Goal: Check status: Check status

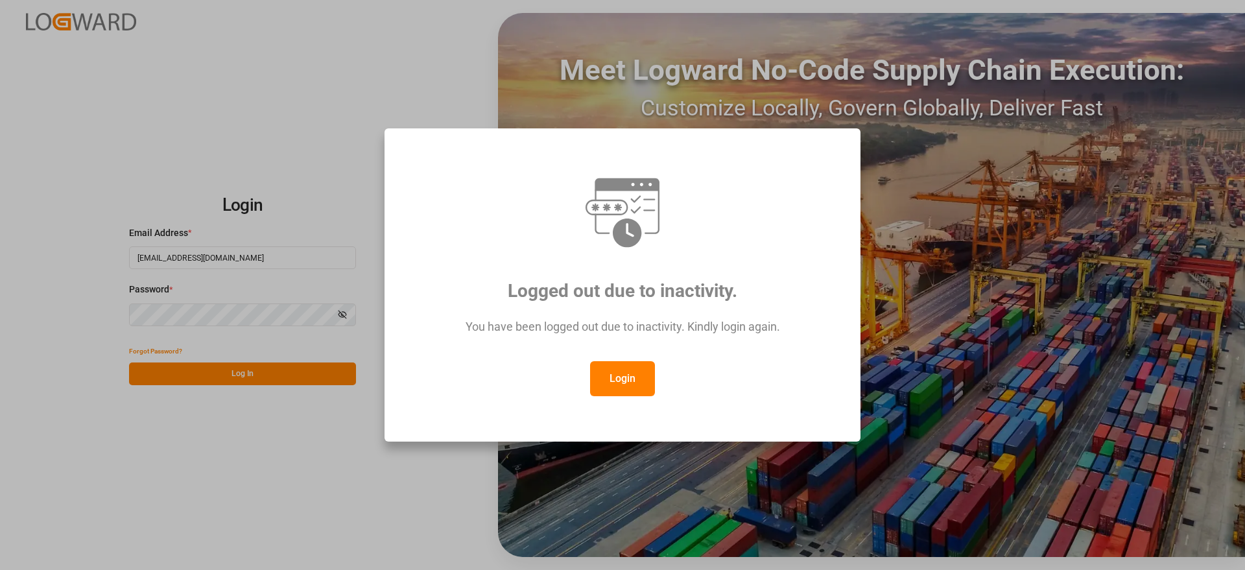
click at [627, 385] on div "Logged out due to inactivity. You have been logged out due to inactivity. Kindl…" at bounding box center [622, 285] width 454 height 292
click at [625, 389] on button "Login" at bounding box center [622, 378] width 65 height 35
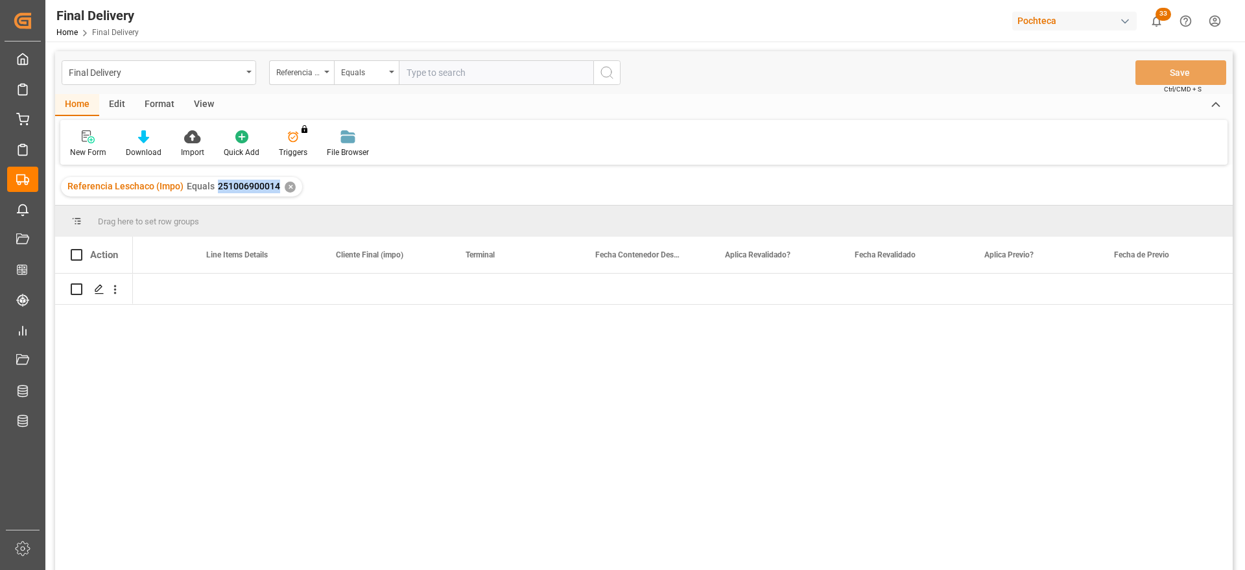
scroll to position [0, 1498]
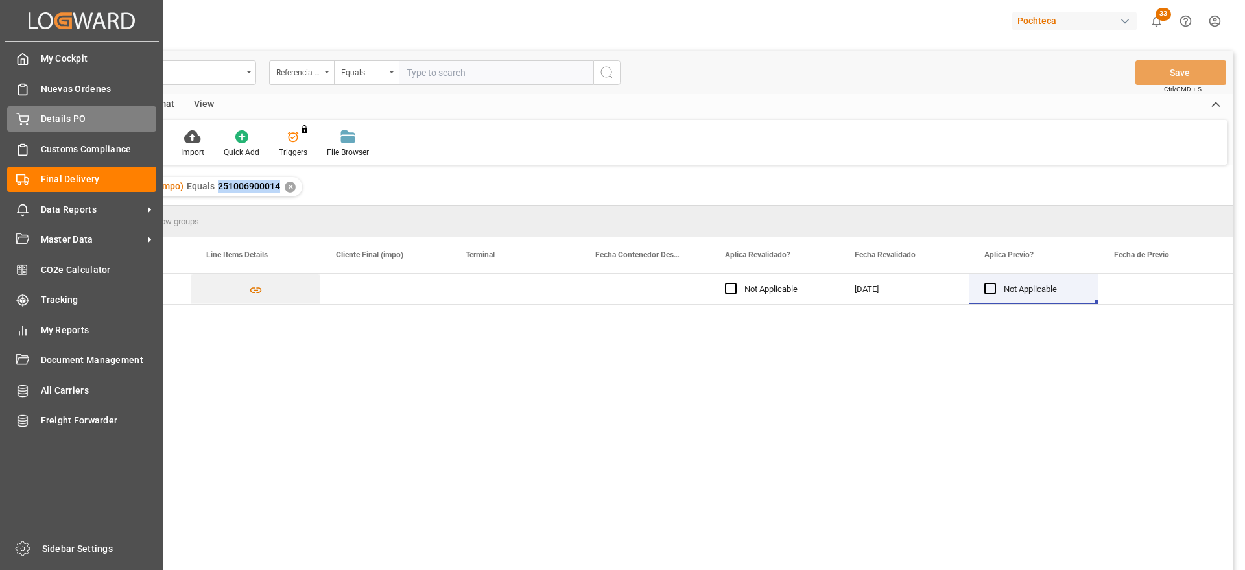
click at [66, 118] on span "Details PO" at bounding box center [99, 119] width 116 height 14
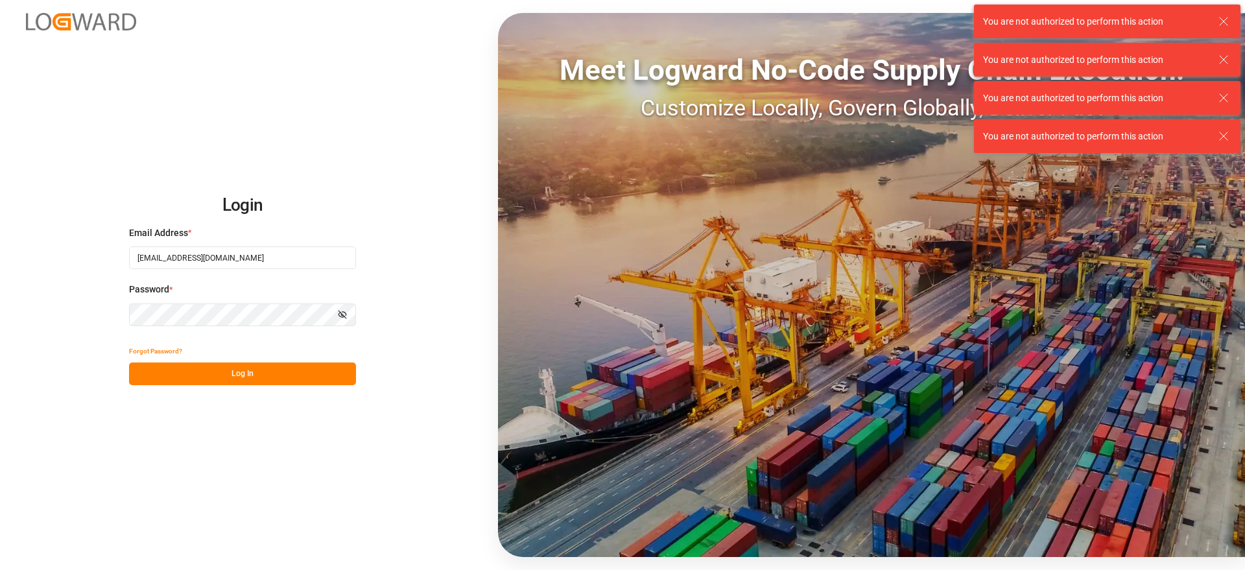
click at [248, 377] on button "Log In" at bounding box center [242, 373] width 227 height 23
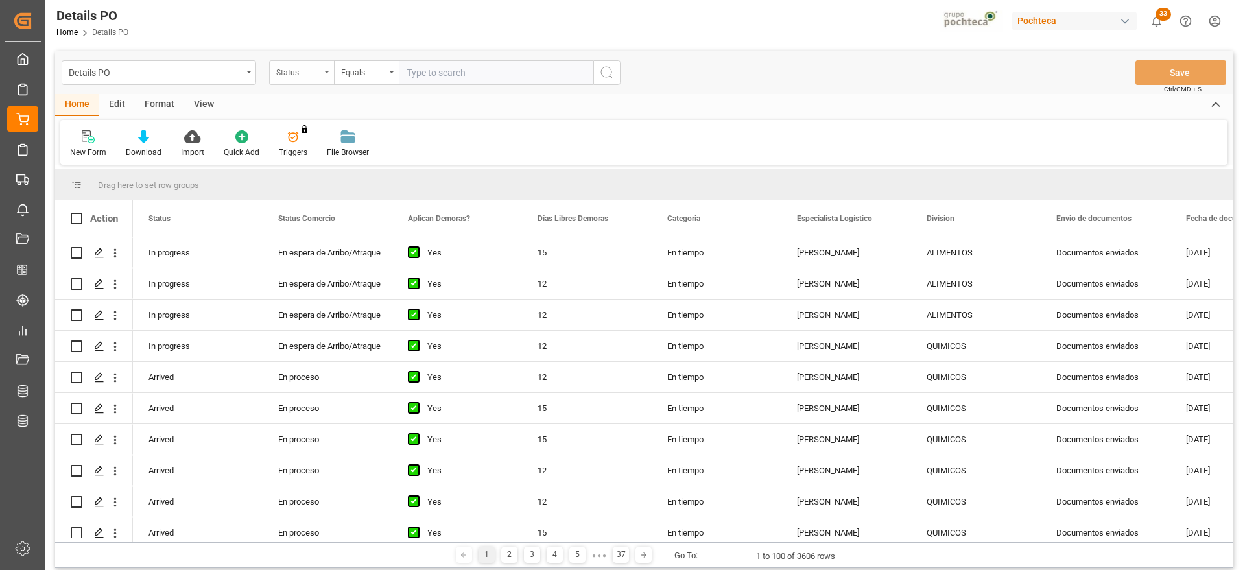
click at [309, 69] on div "Status" at bounding box center [298, 71] width 44 height 15
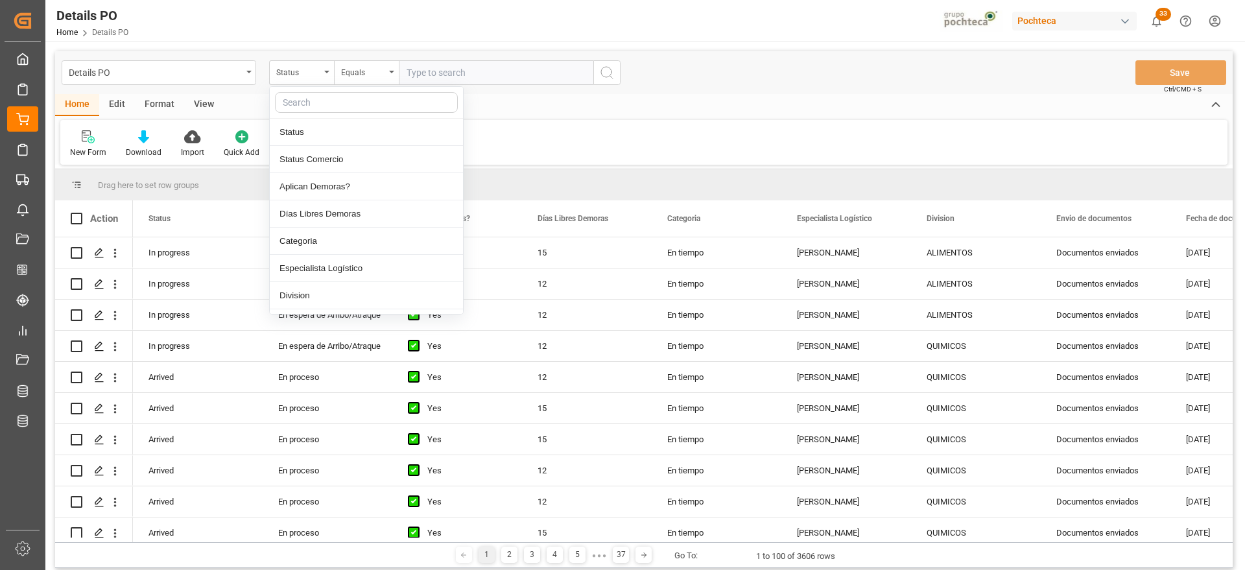
click at [324, 95] on input "text" at bounding box center [366, 102] width 183 height 21
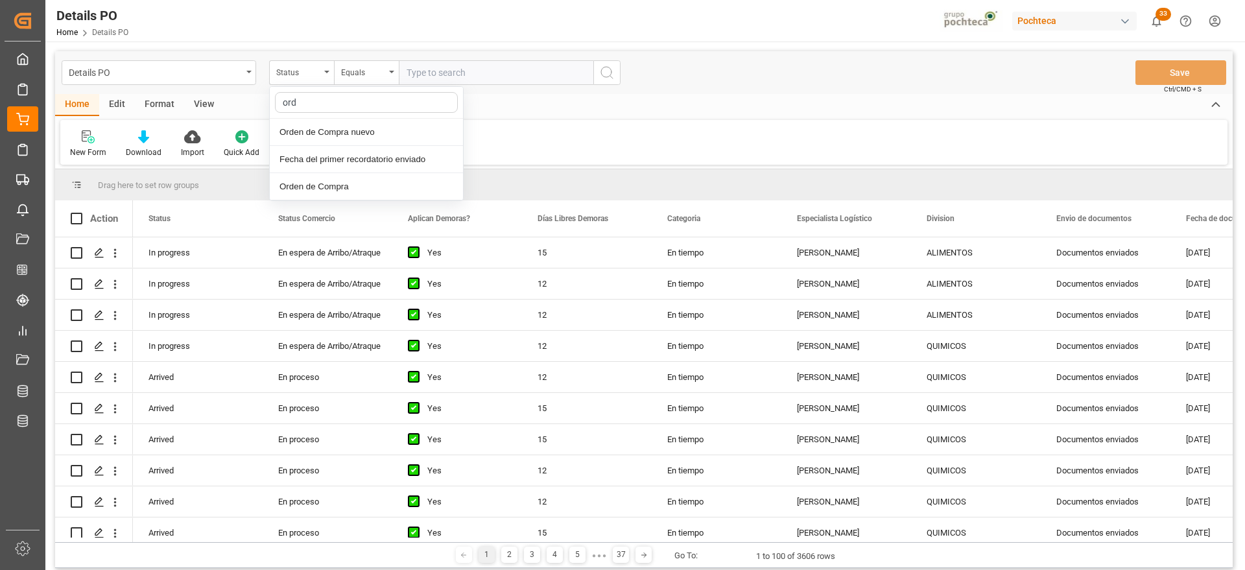
type input "orde"
drag, startPoint x: 340, startPoint y: 153, endPoint x: 334, endPoint y: 142, distance: 12.5
click at [338, 147] on div "Orden de Compra" at bounding box center [366, 159] width 193 height 27
click at [295, 64] on div "Orden de Compra" at bounding box center [298, 71] width 44 height 15
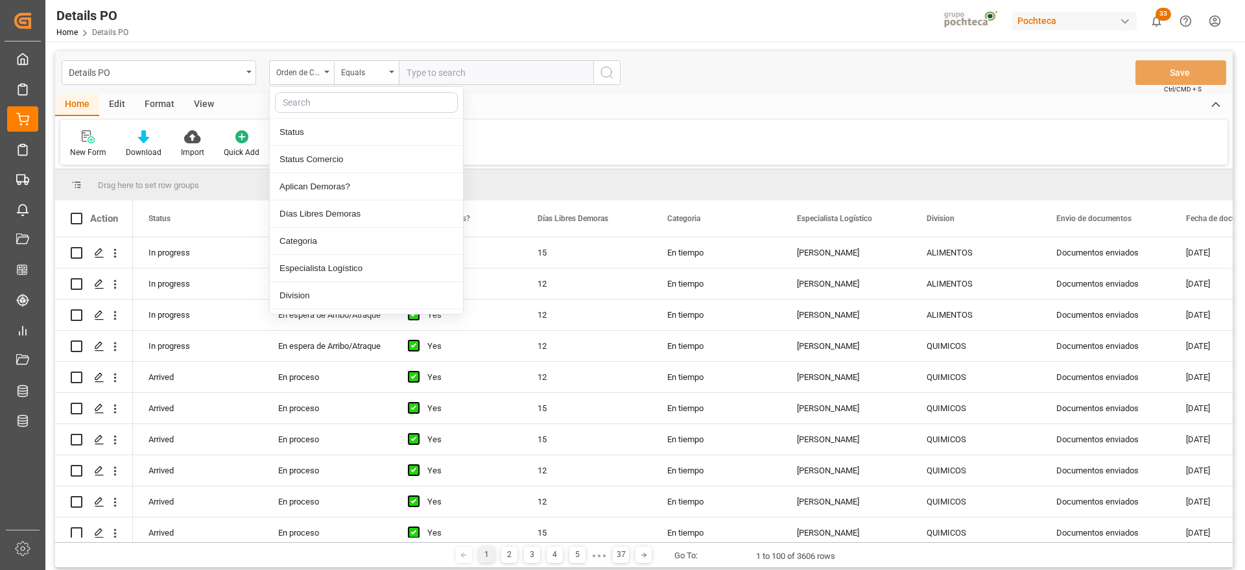
click at [324, 108] on input "text" at bounding box center [366, 102] width 183 height 21
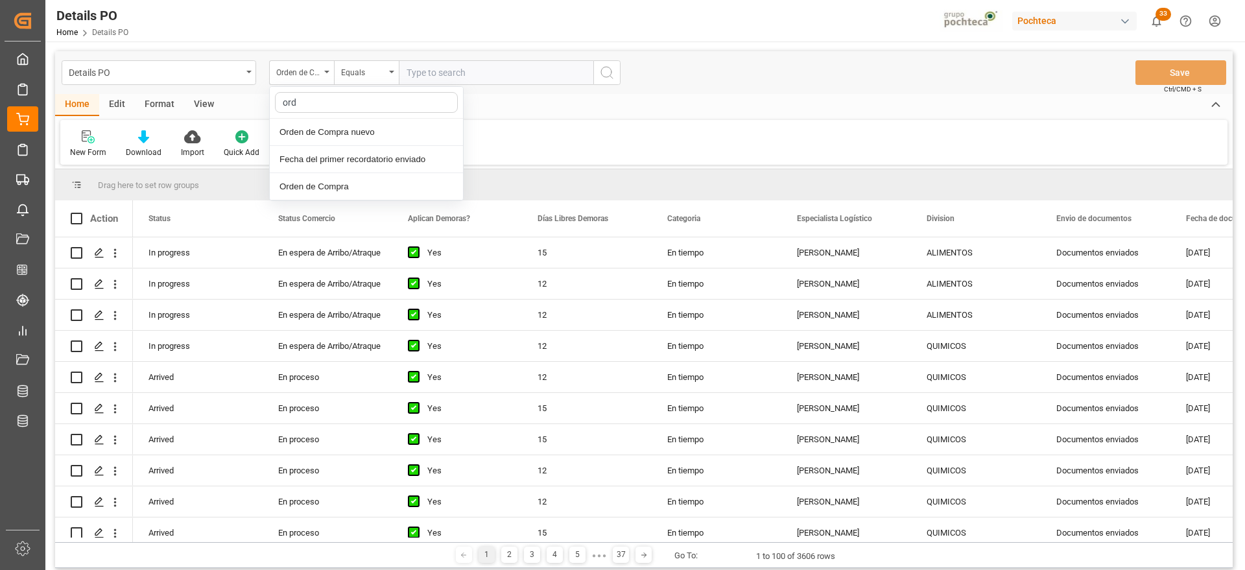
type input "orde"
click at [331, 130] on div "Orden de Compra nuevo" at bounding box center [366, 132] width 193 height 27
click at [437, 71] on input "text" at bounding box center [496, 72] width 194 height 25
paste input "5000308308"
type input "5000308308"
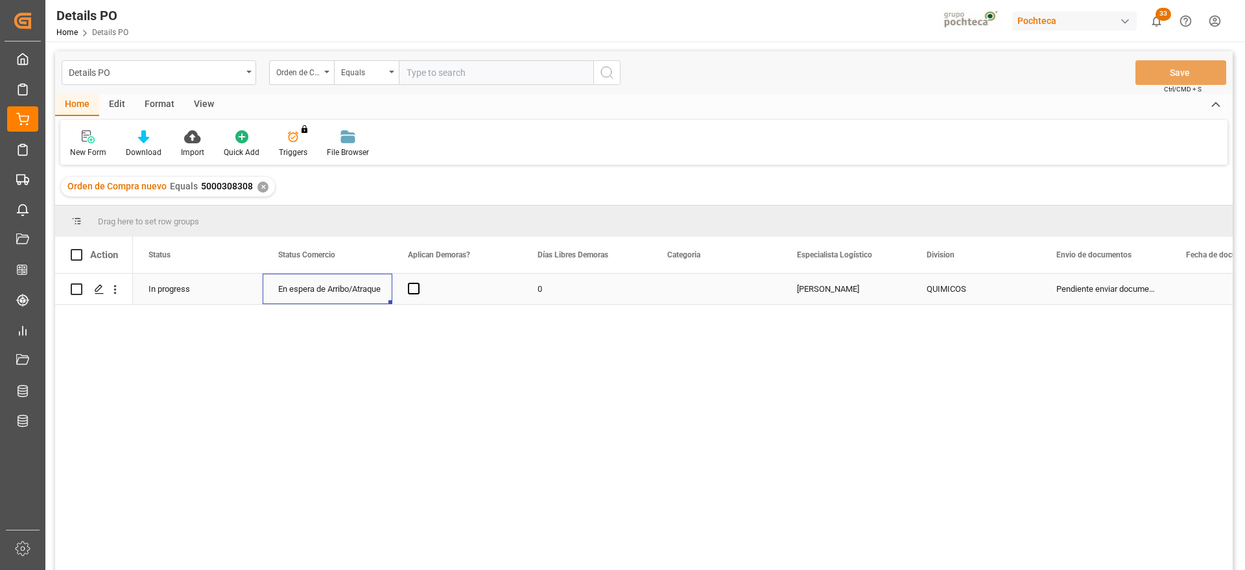
click at [363, 290] on div "En espera de Arribo/Atraque" at bounding box center [327, 289] width 99 height 30
click at [513, 282] on div "Press SPACE to select this row." at bounding box center [457, 289] width 130 height 30
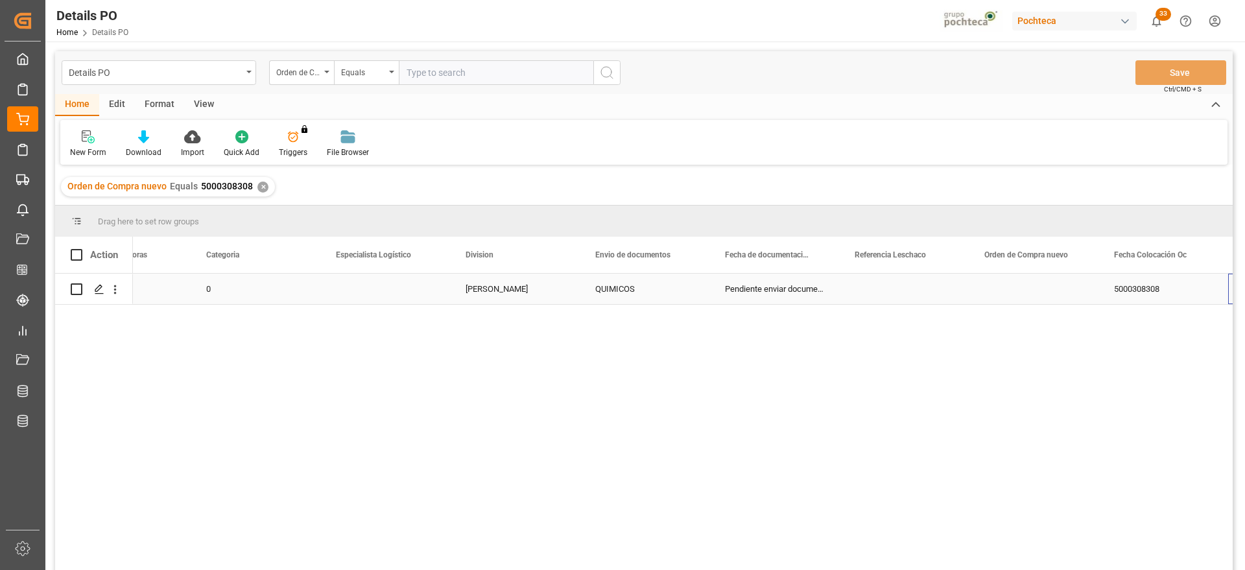
scroll to position [0, 461]
click at [225, 275] on div "Press SPACE to select this row." at bounding box center [256, 289] width 130 height 30
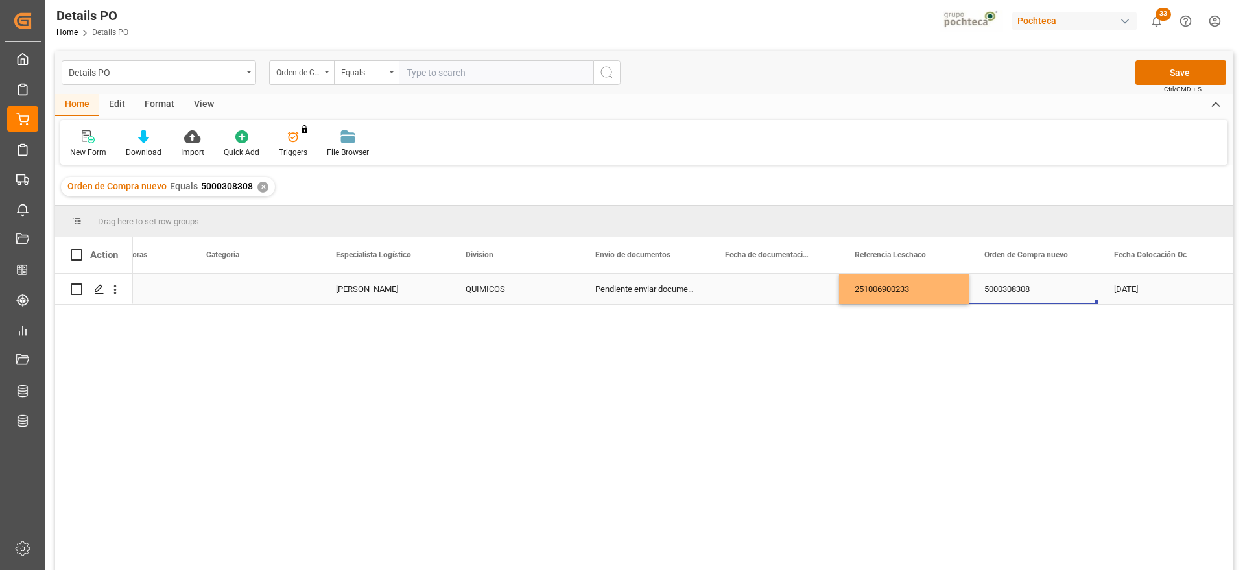
click at [999, 292] on div "5000308308" at bounding box center [1033, 289] width 130 height 30
click at [1188, 65] on button "Save" at bounding box center [1180, 72] width 91 height 25
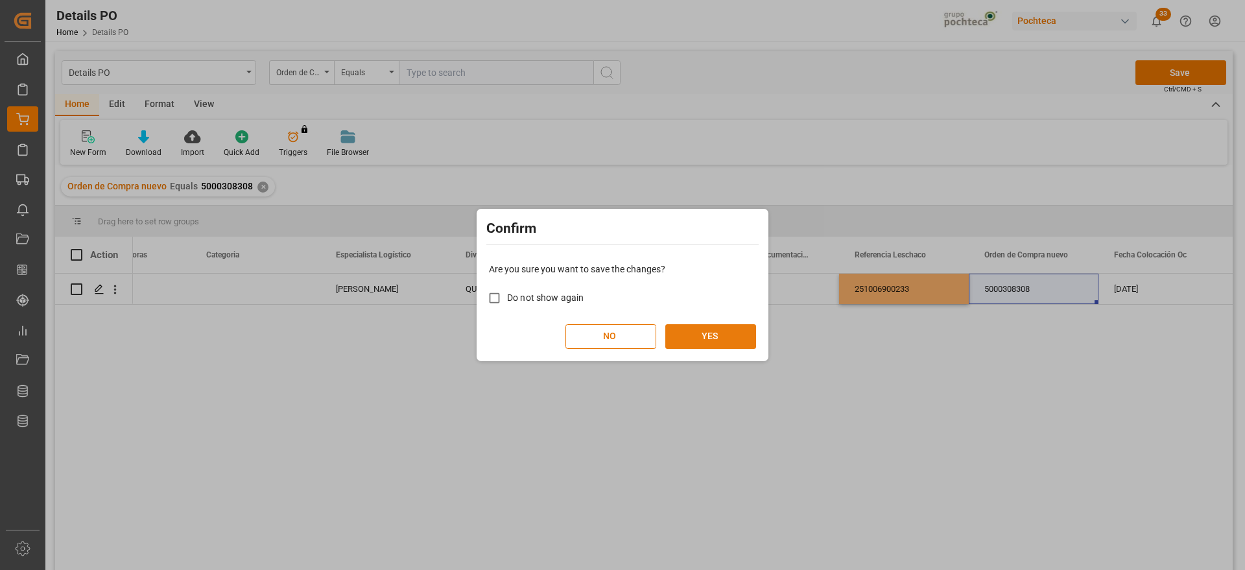
click at [707, 329] on button "YES" at bounding box center [710, 336] width 91 height 25
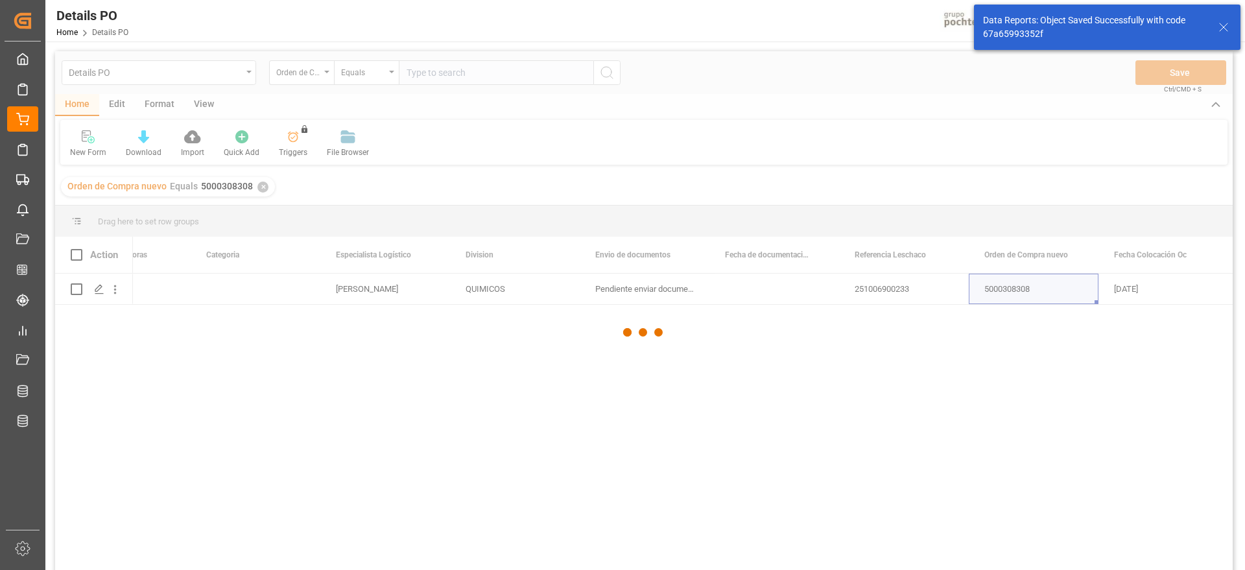
click at [262, 188] on div at bounding box center [643, 332] width 1177 height 562
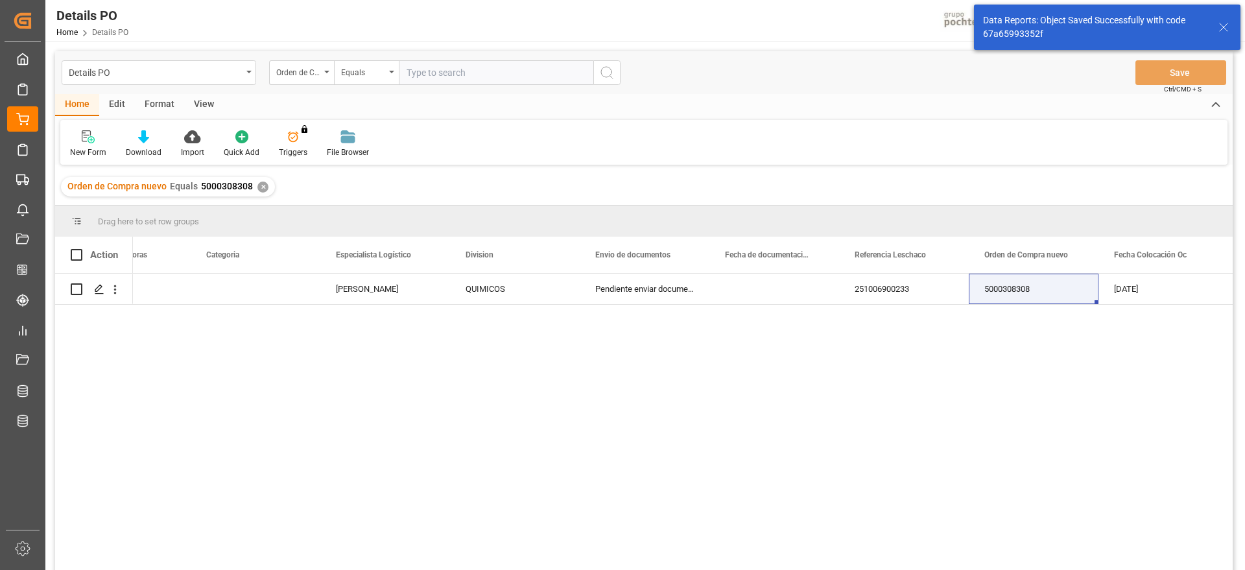
click at [262, 188] on div "✕" at bounding box center [262, 186] width 11 height 11
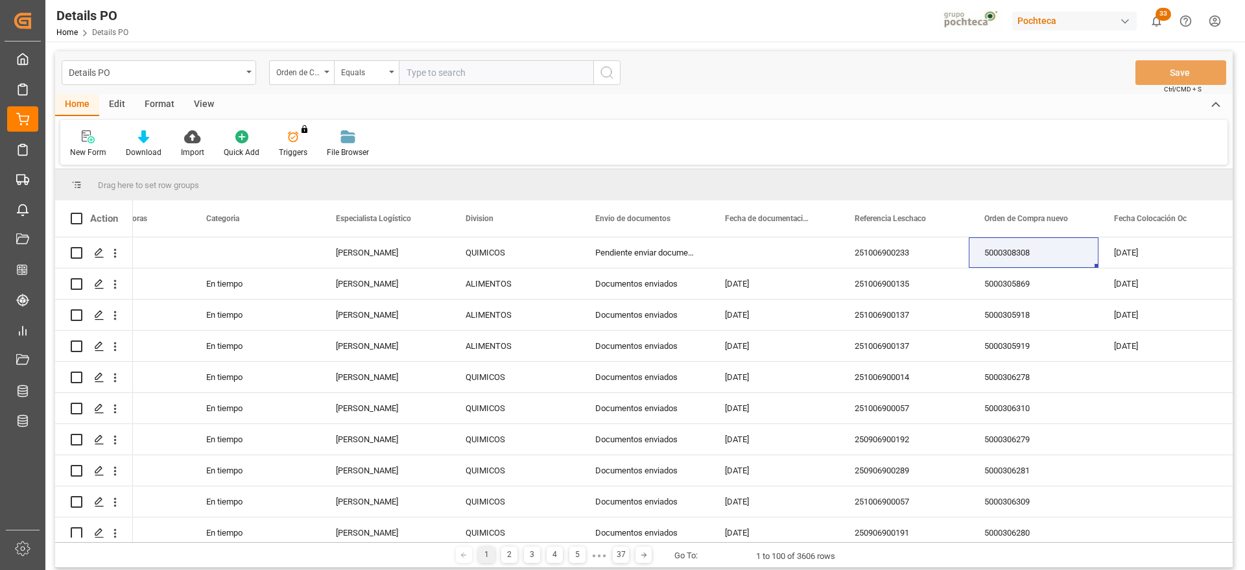
click at [504, 70] on input "text" at bounding box center [496, 72] width 194 height 25
paste input "5000308307"
type input "5000308307"
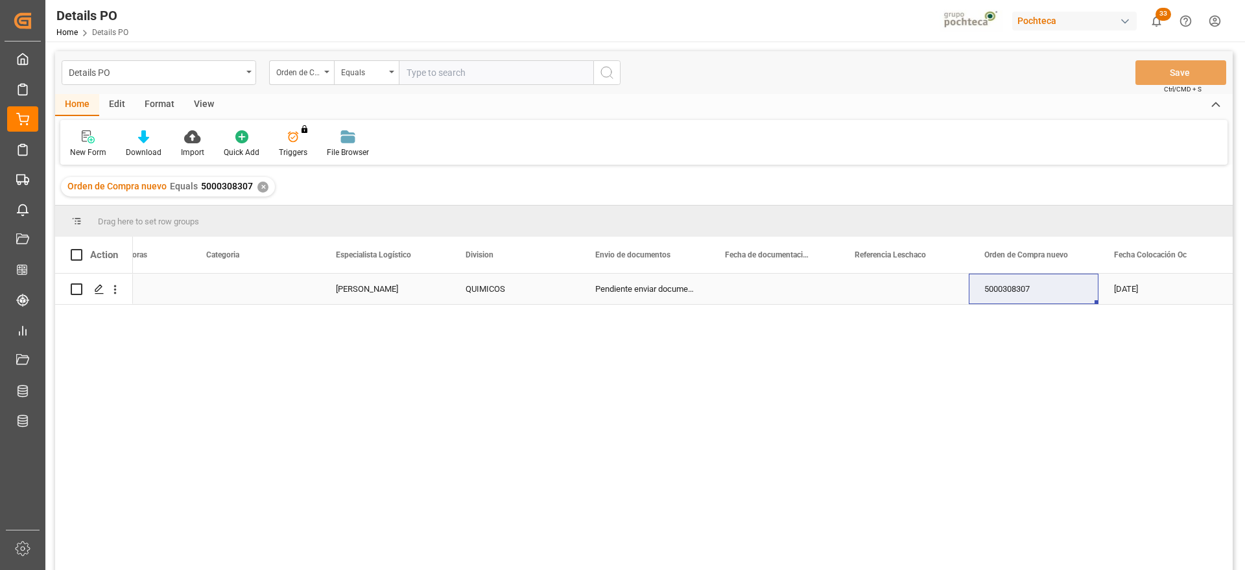
click at [898, 292] on div "Press SPACE to select this row." at bounding box center [904, 289] width 130 height 30
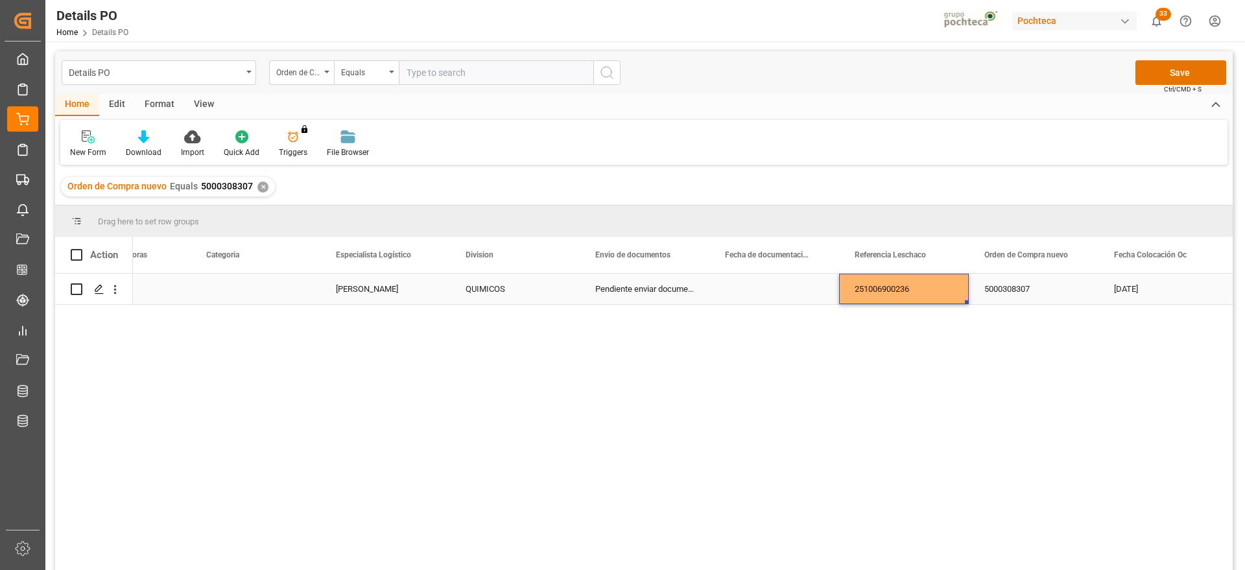
click at [936, 292] on div "251006900236" at bounding box center [904, 289] width 130 height 30
drag, startPoint x: 917, startPoint y: 299, endPoint x: 996, endPoint y: 373, distance: 108.7
click at [917, 301] on input "251006900236" at bounding box center [903, 296] width 109 height 25
click at [1178, 83] on button "Save" at bounding box center [1180, 72] width 91 height 25
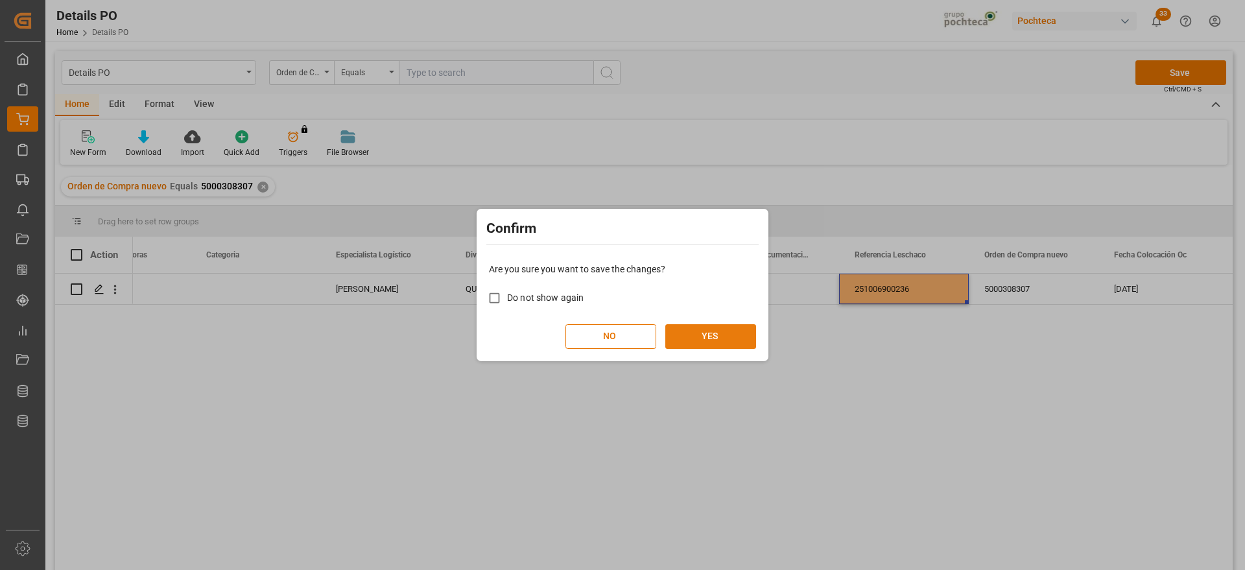
click at [718, 336] on button "YES" at bounding box center [710, 336] width 91 height 25
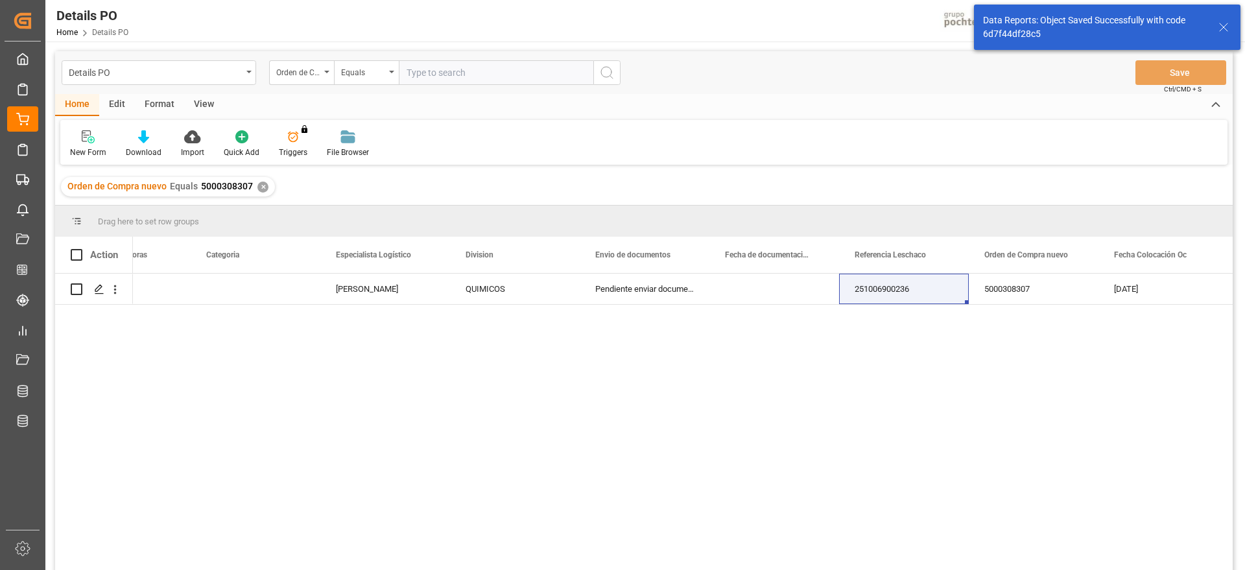
click at [262, 185] on div "✕" at bounding box center [262, 186] width 11 height 11
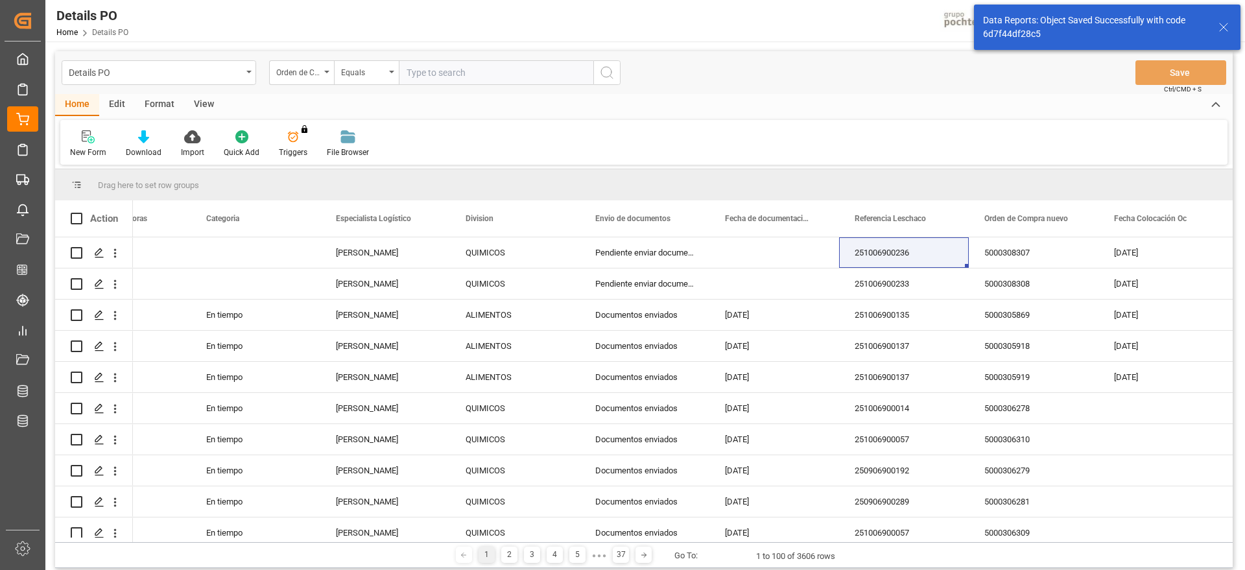
click at [443, 71] on input "text" at bounding box center [496, 72] width 194 height 25
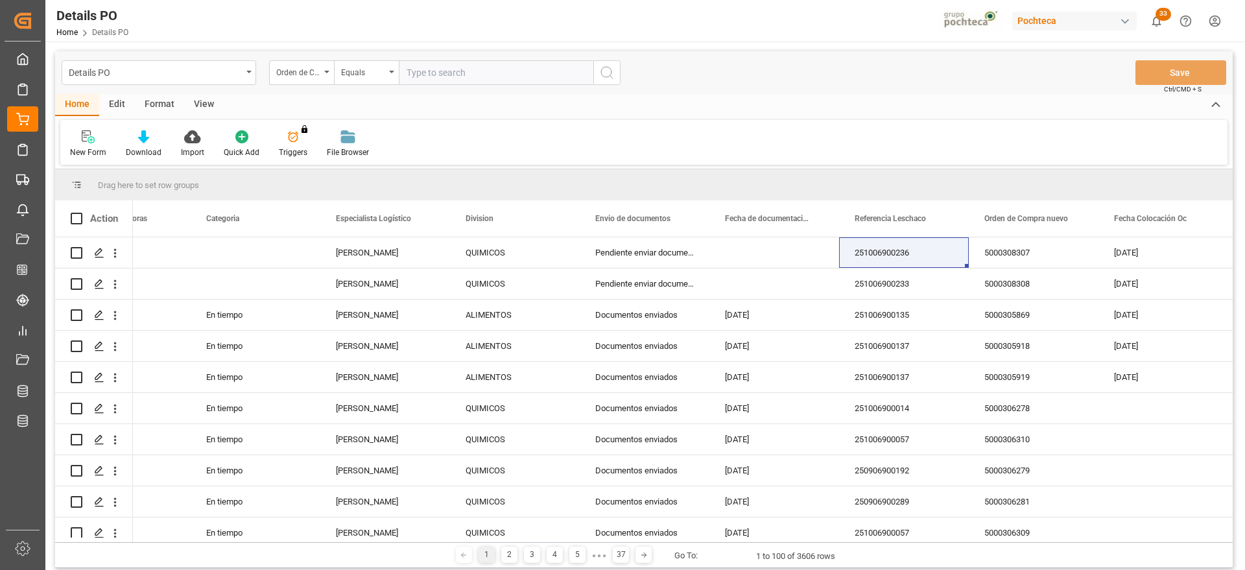
paste input "5000308339"
type input "5000308339"
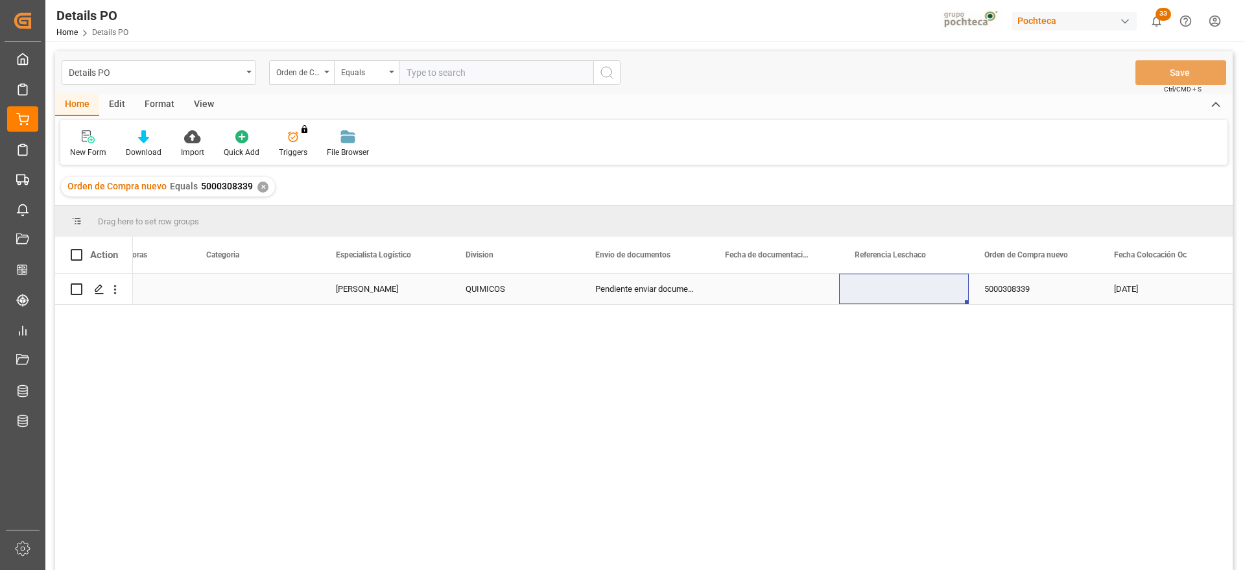
click at [916, 299] on div "Press SPACE to select this row." at bounding box center [904, 289] width 130 height 30
click at [928, 292] on div "251006900241" at bounding box center [904, 289] width 130 height 30
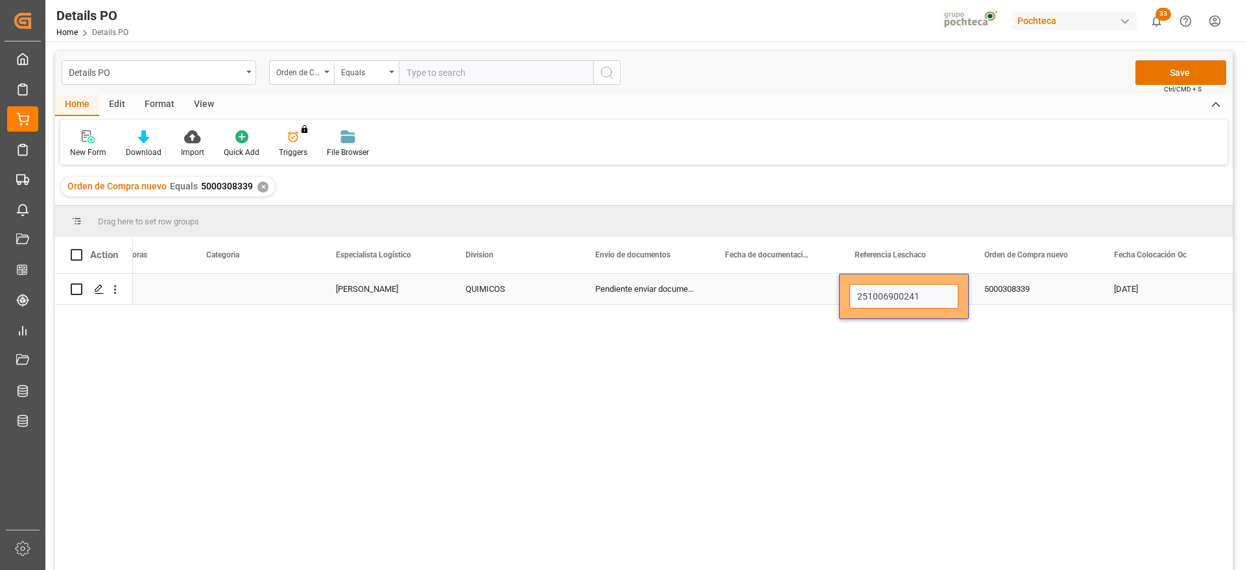
drag, startPoint x: 917, startPoint y: 294, endPoint x: 928, endPoint y: 303, distance: 14.7
click at [916, 294] on input "251006900241" at bounding box center [903, 296] width 109 height 25
click at [1163, 64] on button "Save" at bounding box center [1180, 72] width 91 height 25
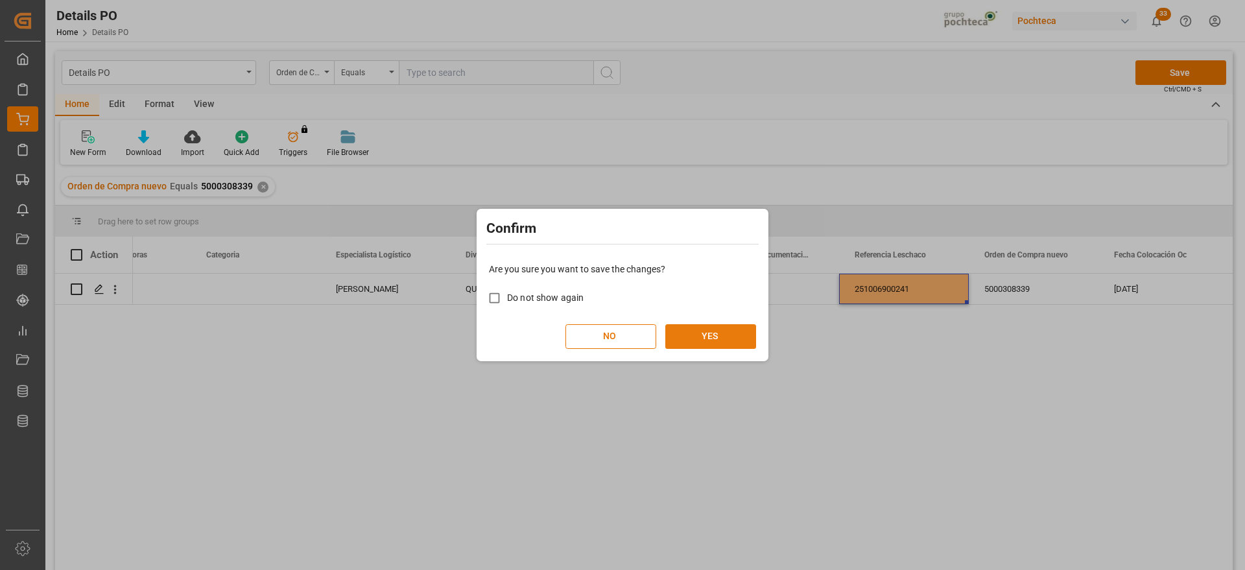
click at [692, 334] on button "YES" at bounding box center [710, 336] width 91 height 25
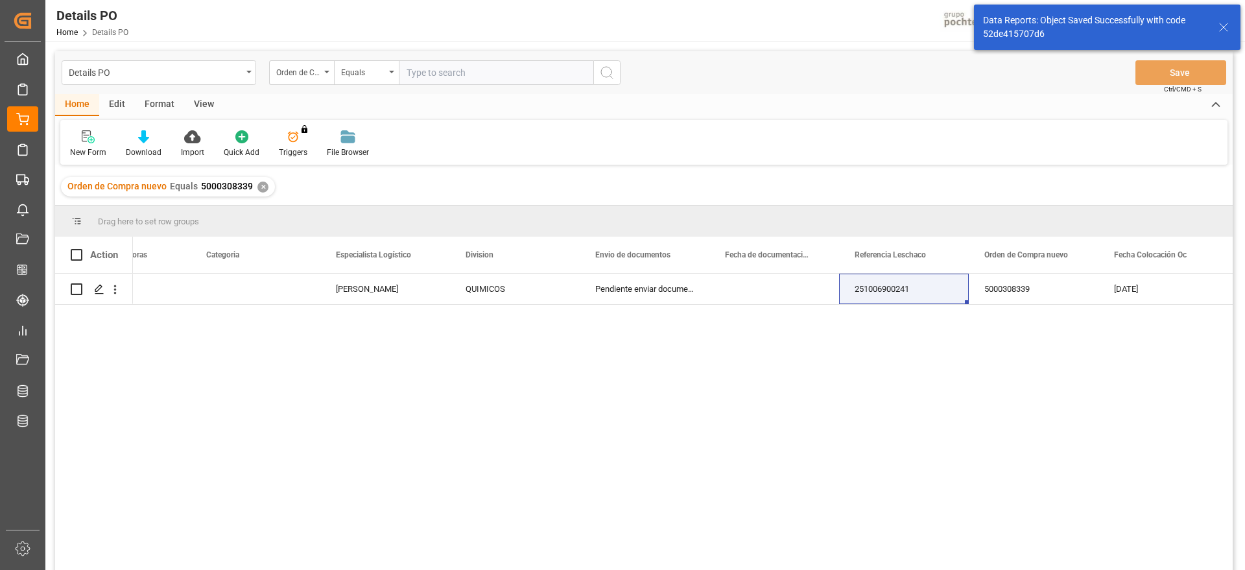
click at [257, 185] on div "✕" at bounding box center [262, 186] width 11 height 11
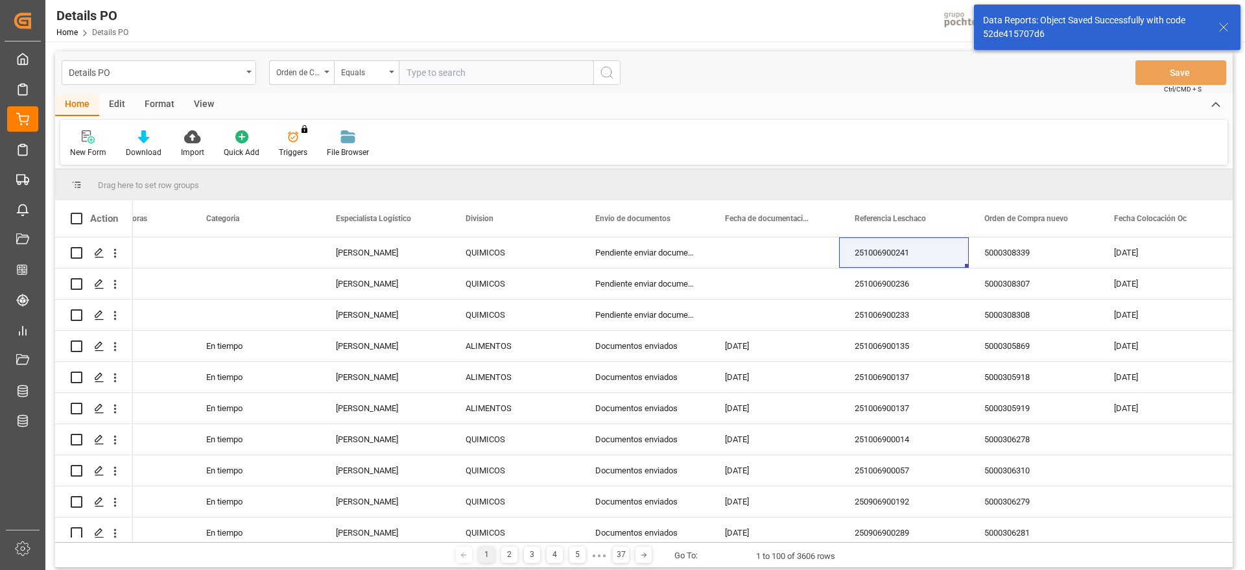
click at [456, 73] on input "text" at bounding box center [496, 72] width 194 height 25
paste input "5000308306"
type input "5000308306"
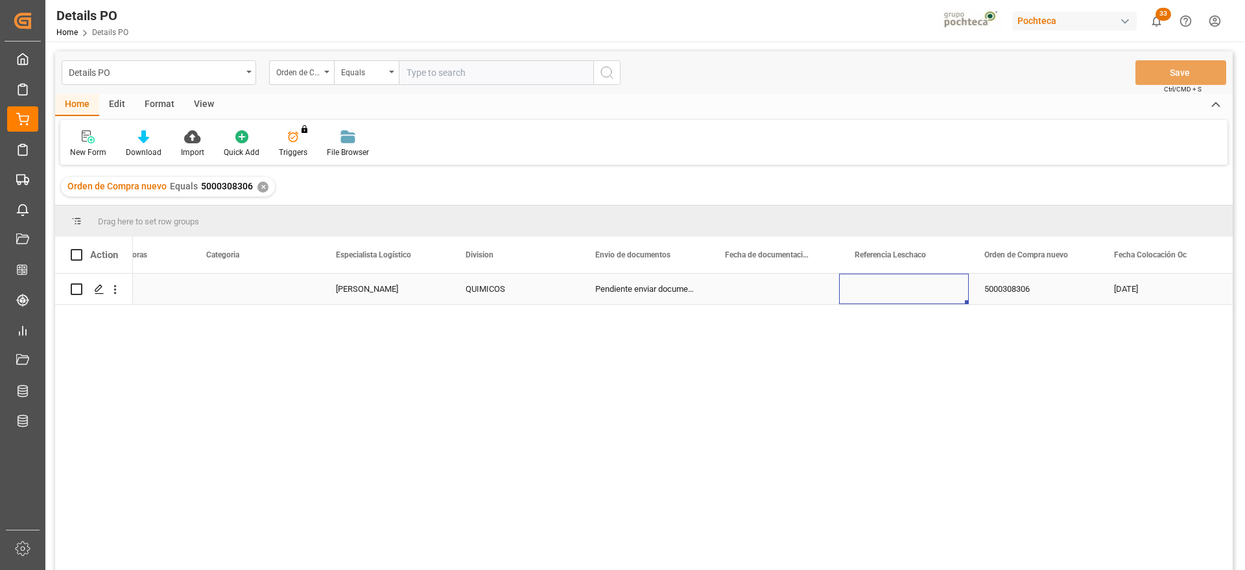
click at [921, 289] on div "Press SPACE to select this row." at bounding box center [904, 289] width 130 height 30
click at [887, 291] on div "Press SPACE to select this row." at bounding box center [904, 289] width 130 height 30
click at [887, 291] on input "Press SPACE to select this row." at bounding box center [903, 296] width 109 height 25
paste input "251006900239"
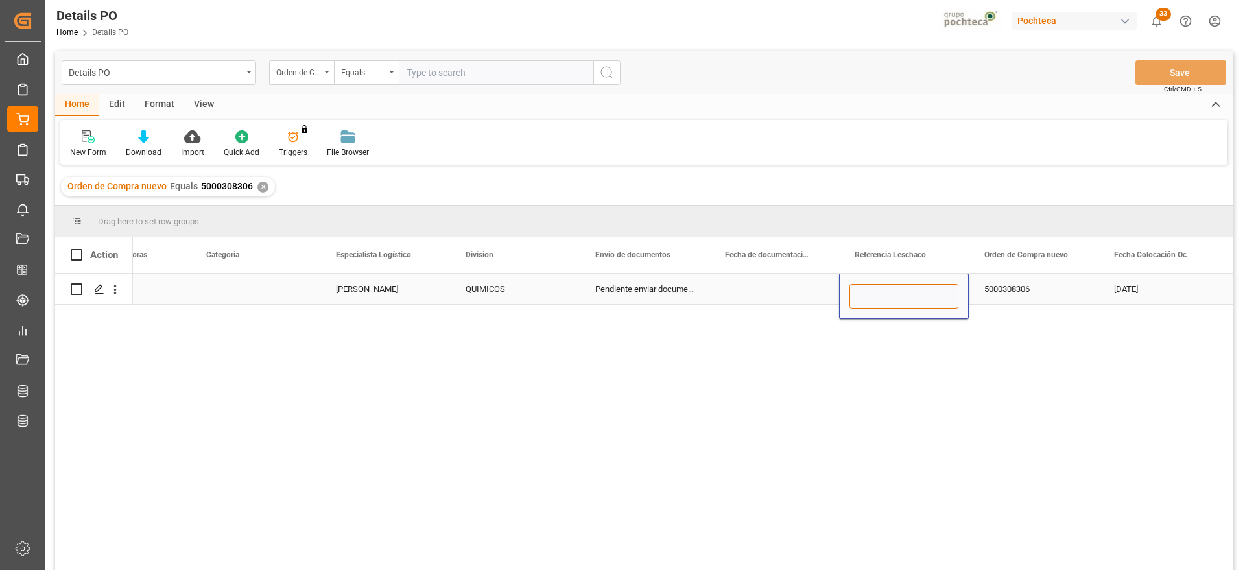
type input "251006900239"
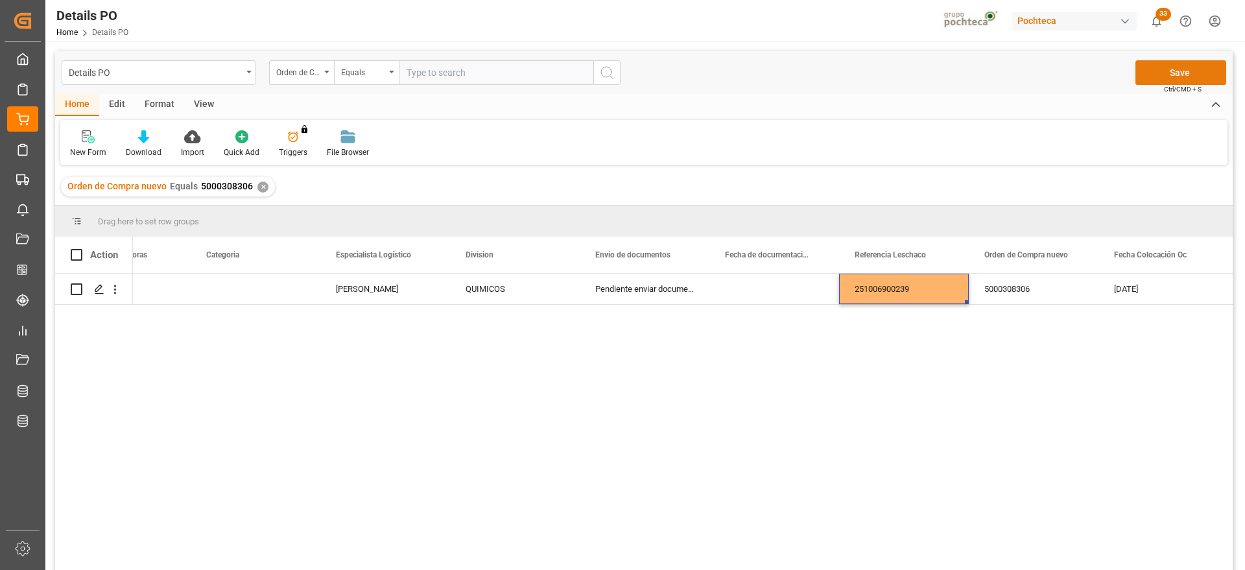
click at [1210, 78] on button "Save" at bounding box center [1180, 72] width 91 height 25
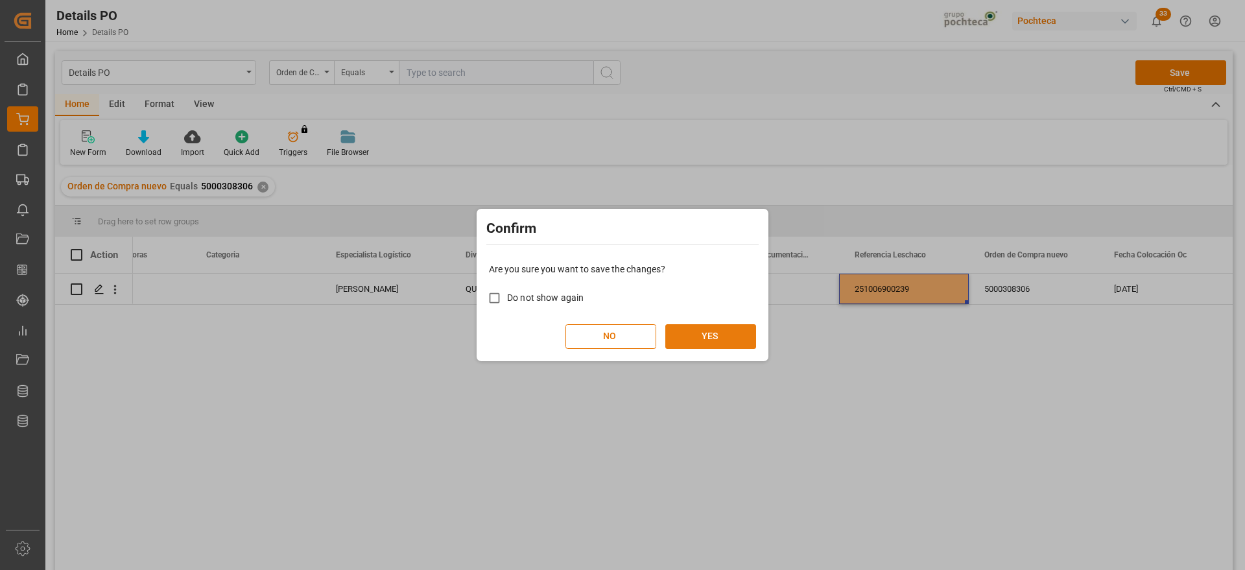
click at [721, 329] on button "YES" at bounding box center [710, 336] width 91 height 25
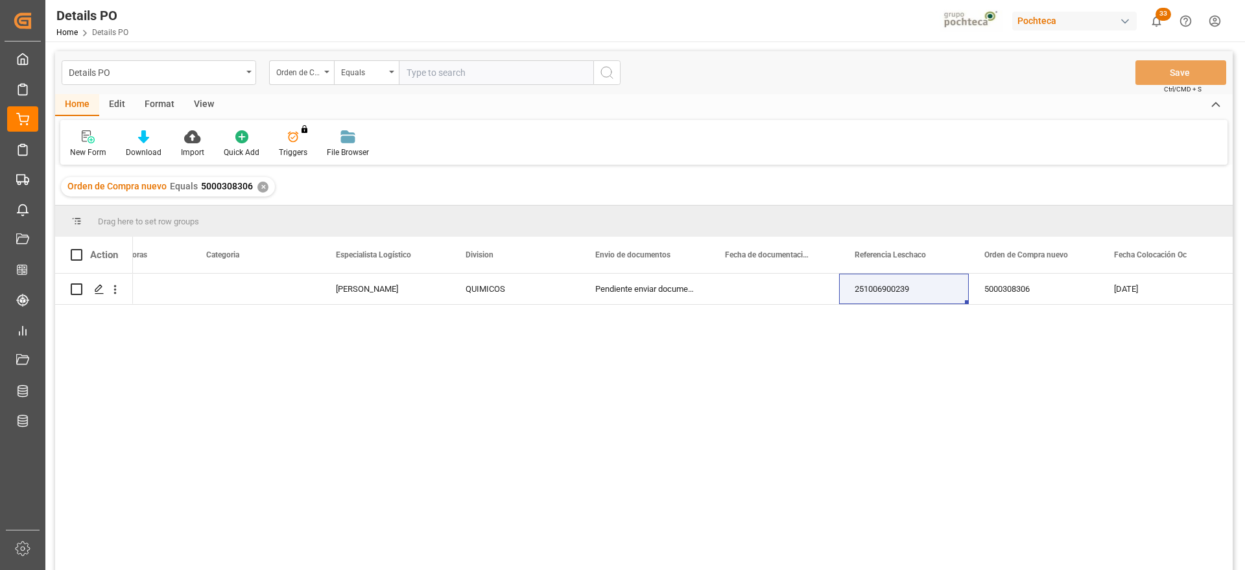
click at [259, 187] on div "✕" at bounding box center [262, 186] width 11 height 11
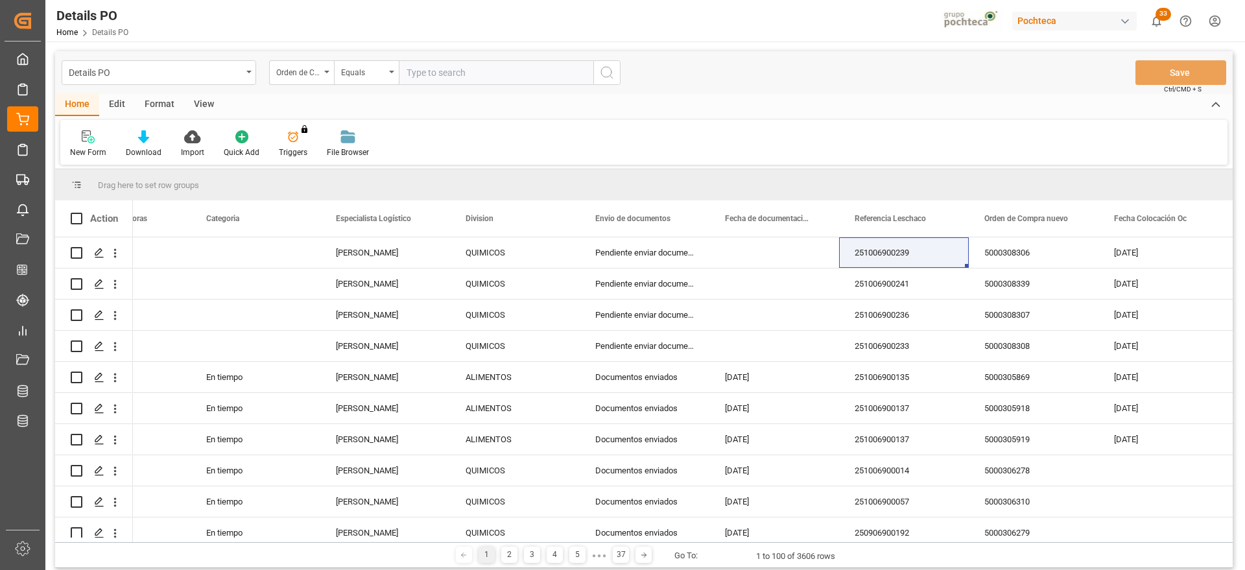
click at [452, 72] on input "text" at bounding box center [496, 72] width 194 height 25
paste input "5000308293"
type input "5000308293"
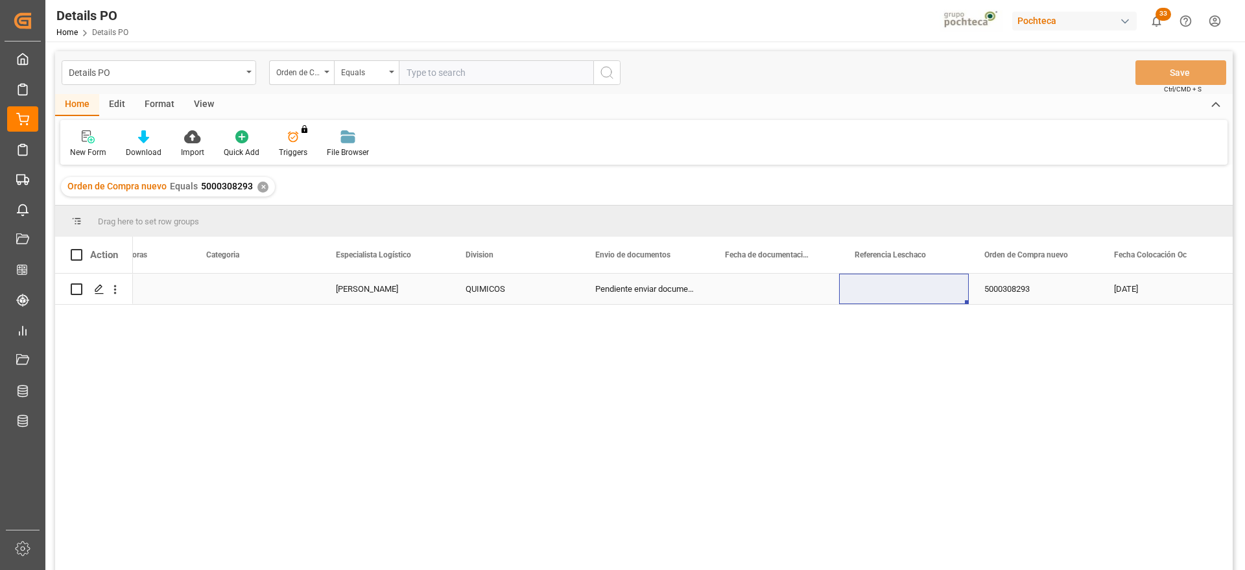
click at [926, 291] on div "Press SPACE to select this row." at bounding box center [904, 289] width 130 height 30
click at [926, 291] on input "Press SPACE to select this row." at bounding box center [903, 296] width 109 height 25
paste input "251006900238"
type input "251006900238"
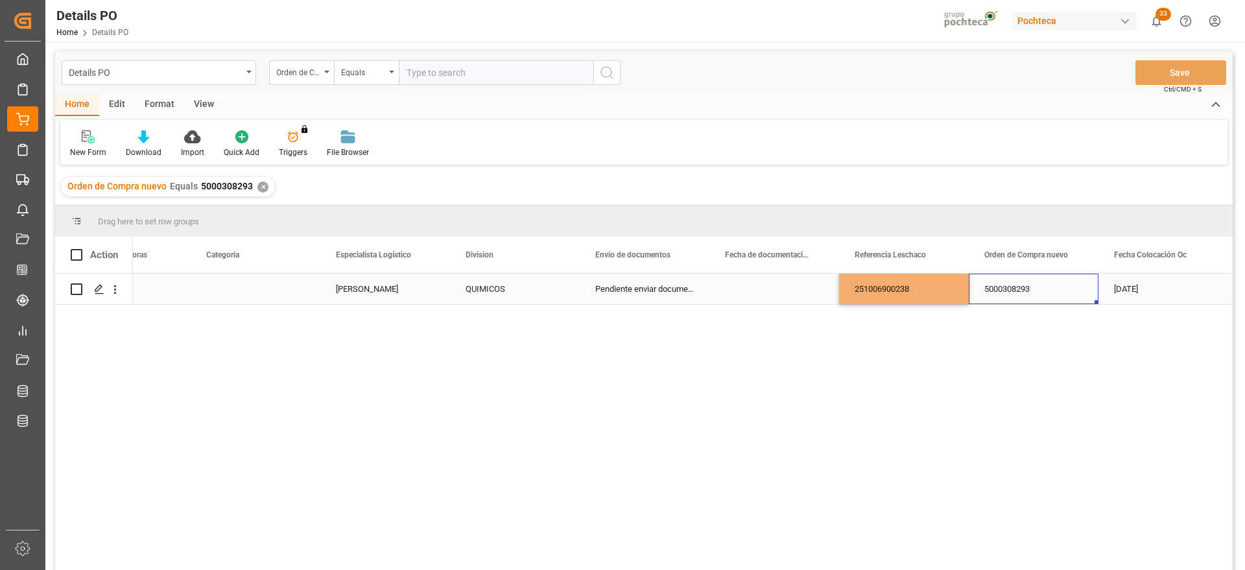
click at [1016, 287] on div "5000308293" at bounding box center [1033, 289] width 130 height 30
click at [1190, 74] on button "Save" at bounding box center [1180, 72] width 91 height 25
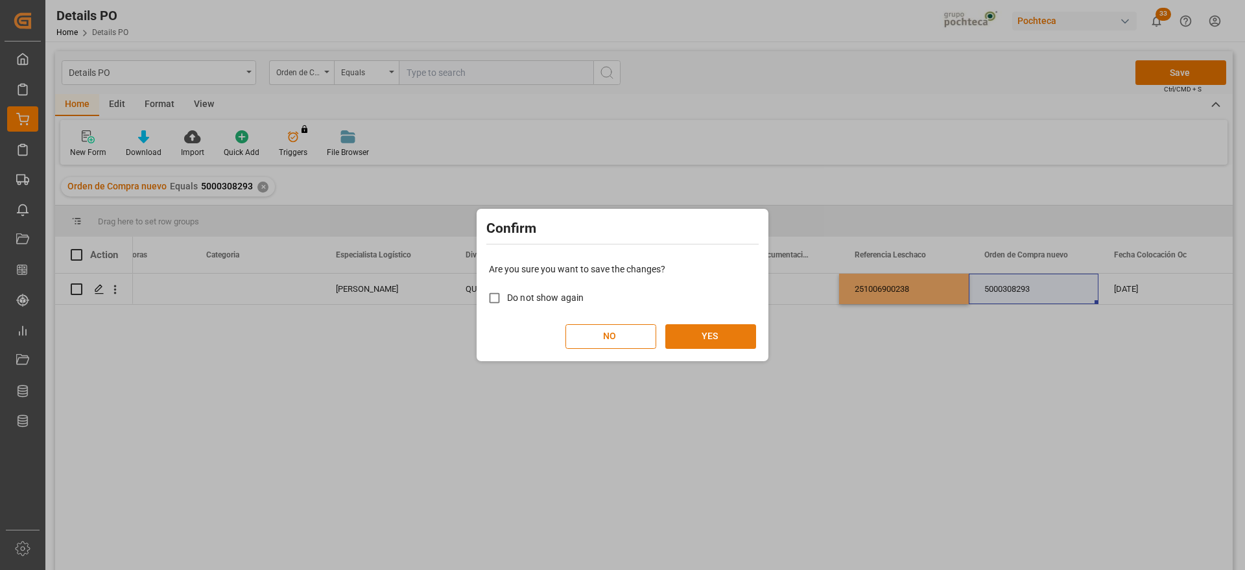
click at [716, 331] on button "YES" at bounding box center [710, 336] width 91 height 25
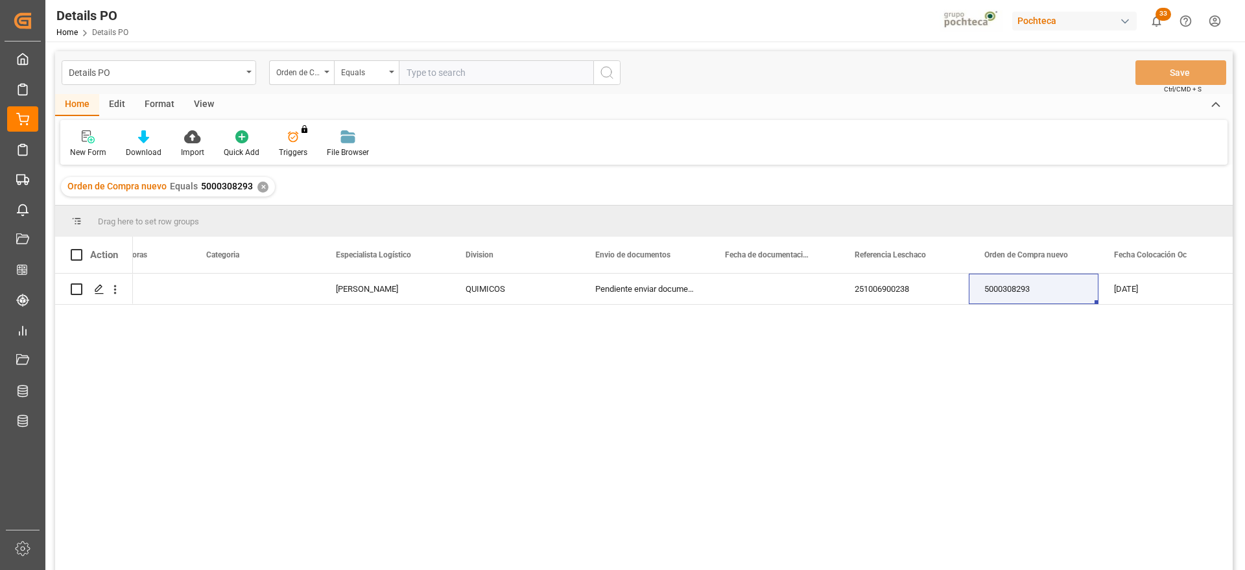
click at [257, 181] on div "Orden de Compra nuevo Equals 5000308293 ✕" at bounding box center [168, 186] width 214 height 19
click at [259, 190] on div "✕" at bounding box center [262, 186] width 11 height 11
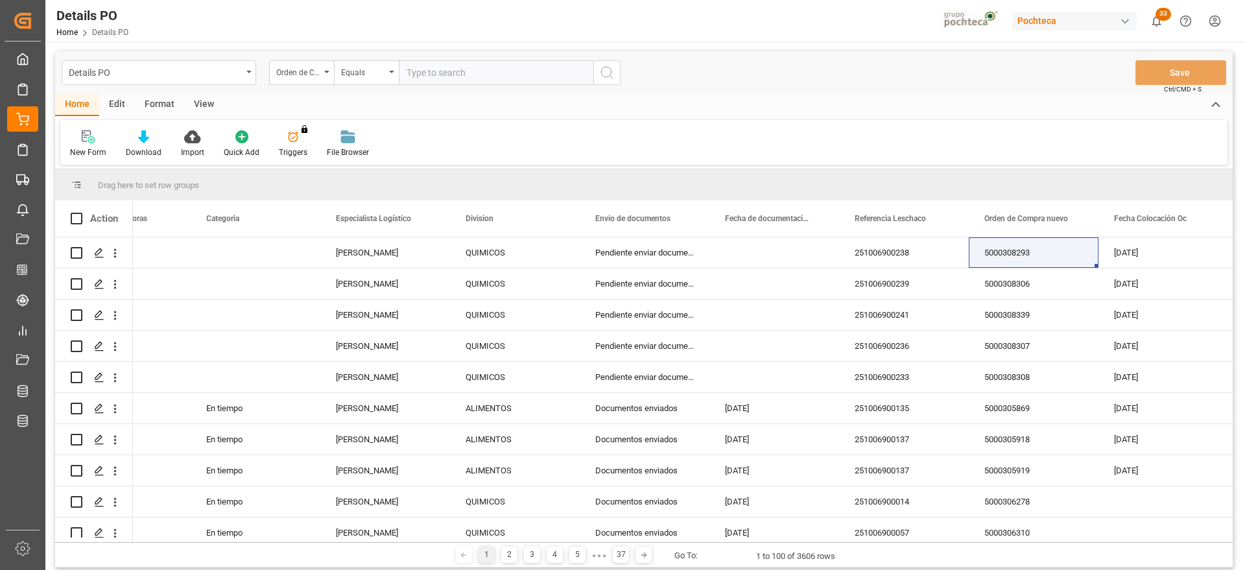
click at [453, 76] on input "text" at bounding box center [496, 72] width 194 height 25
paste input "5000306244"
type input "5000306244"
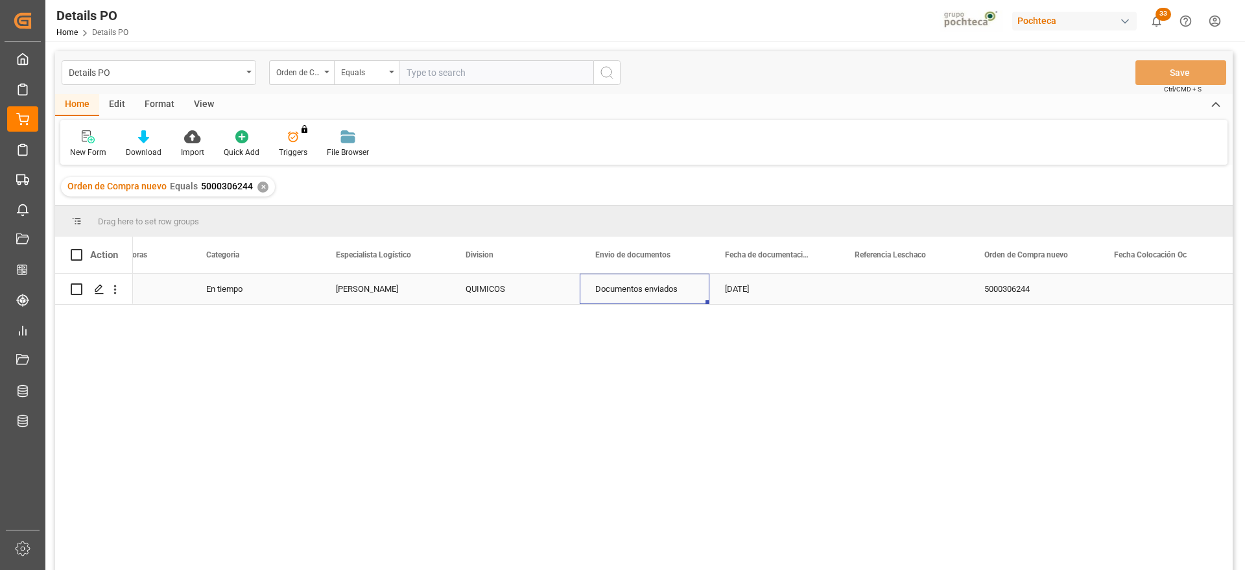
click at [700, 290] on div "Documentos enviados" at bounding box center [644, 289] width 130 height 30
click at [887, 288] on div "Press SPACE to select this row." at bounding box center [904, 289] width 130 height 30
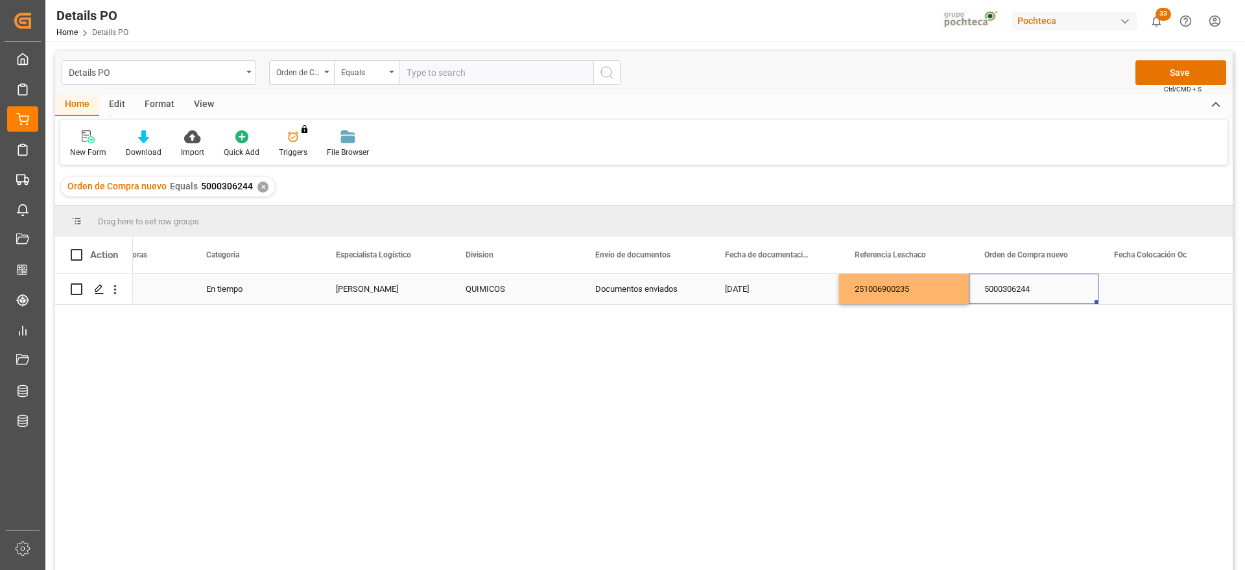
click at [1176, 67] on button "Save" at bounding box center [1180, 72] width 91 height 25
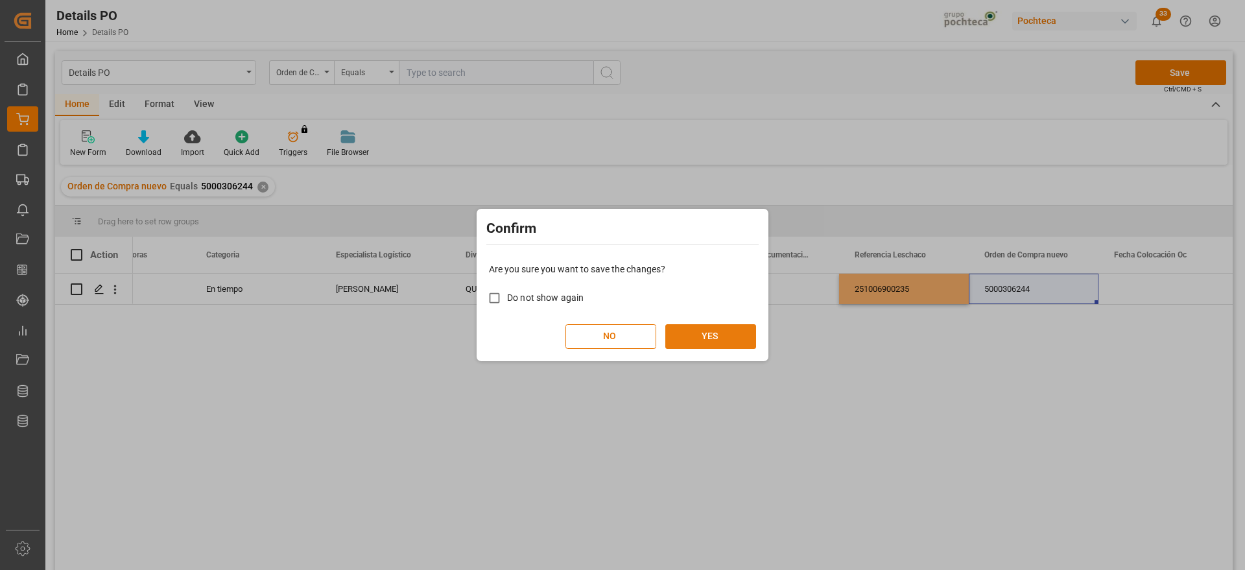
click at [722, 343] on button "YES" at bounding box center [710, 336] width 91 height 25
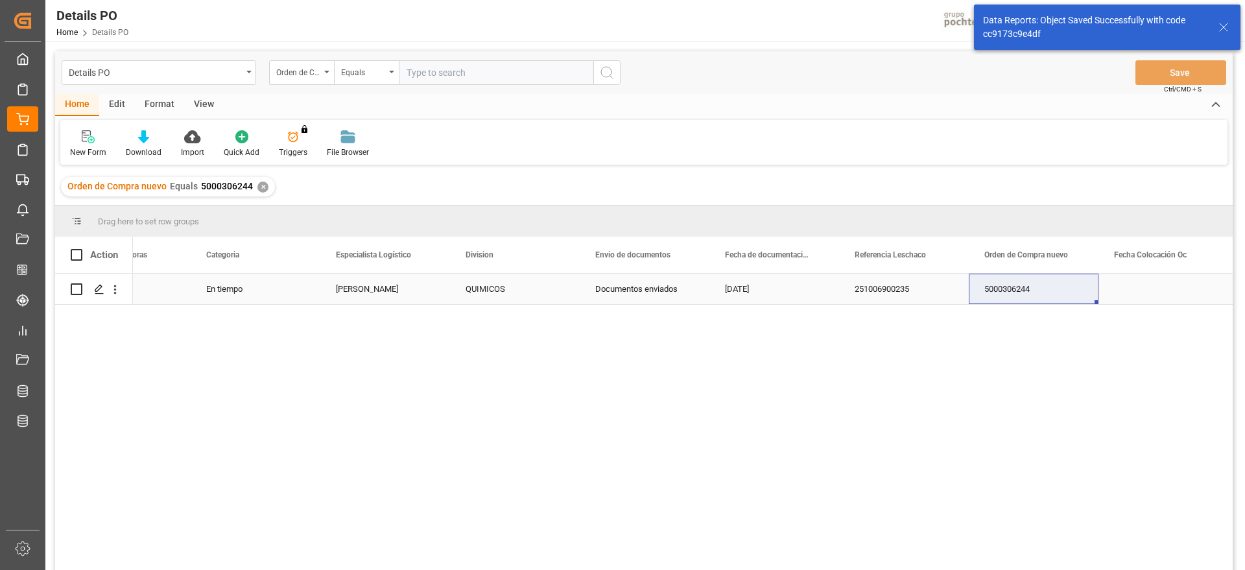
click at [1151, 290] on div "Press SPACE to select this row." at bounding box center [1163, 289] width 130 height 30
